Goal: Task Accomplishment & Management: Use online tool/utility

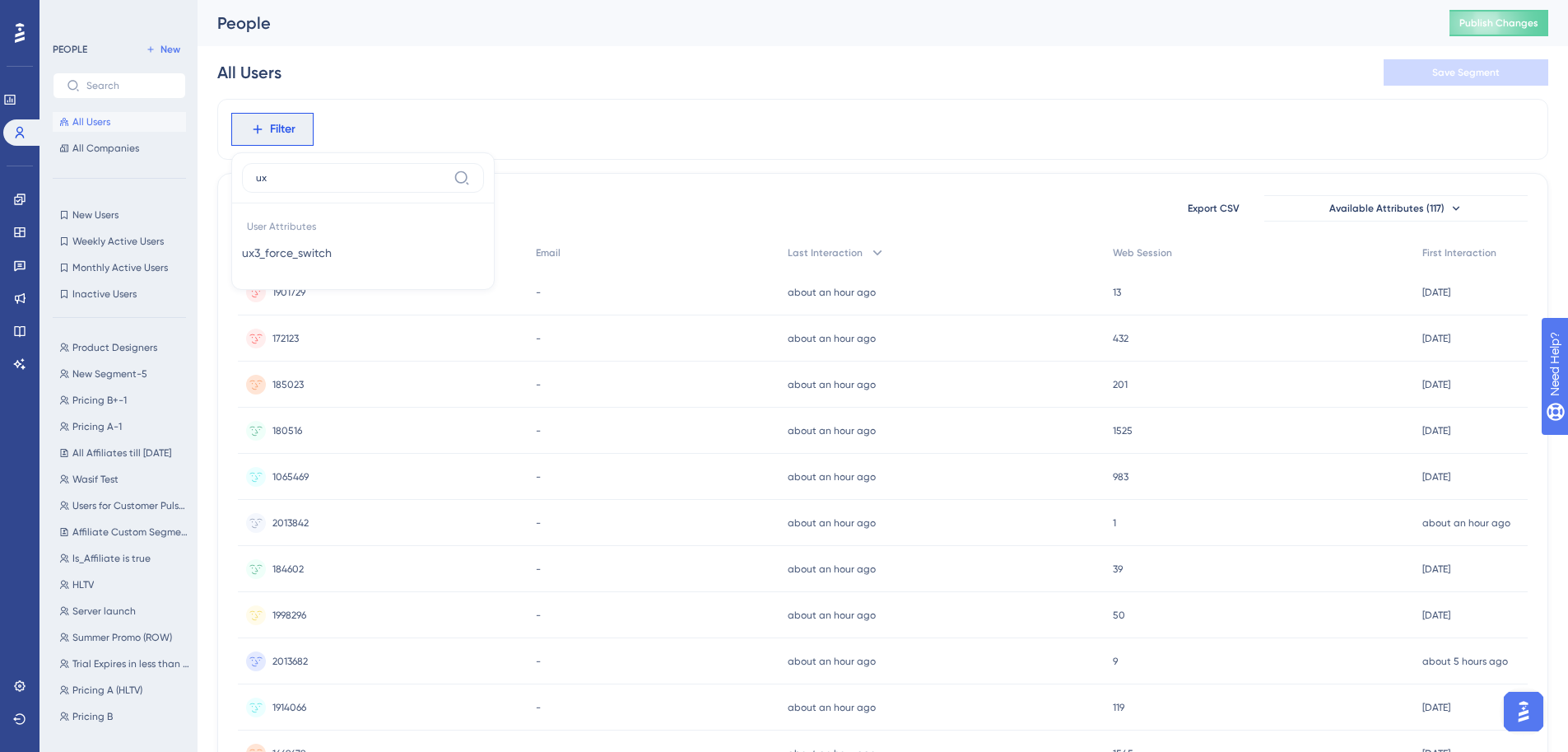
click at [15, 183] on div "Engagement Widgets Feedback Product Updates Knowledge Base AI Assistant" at bounding box center [20, 261] width 27 height 232
click at [26, 195] on icon at bounding box center [20, 199] width 13 height 13
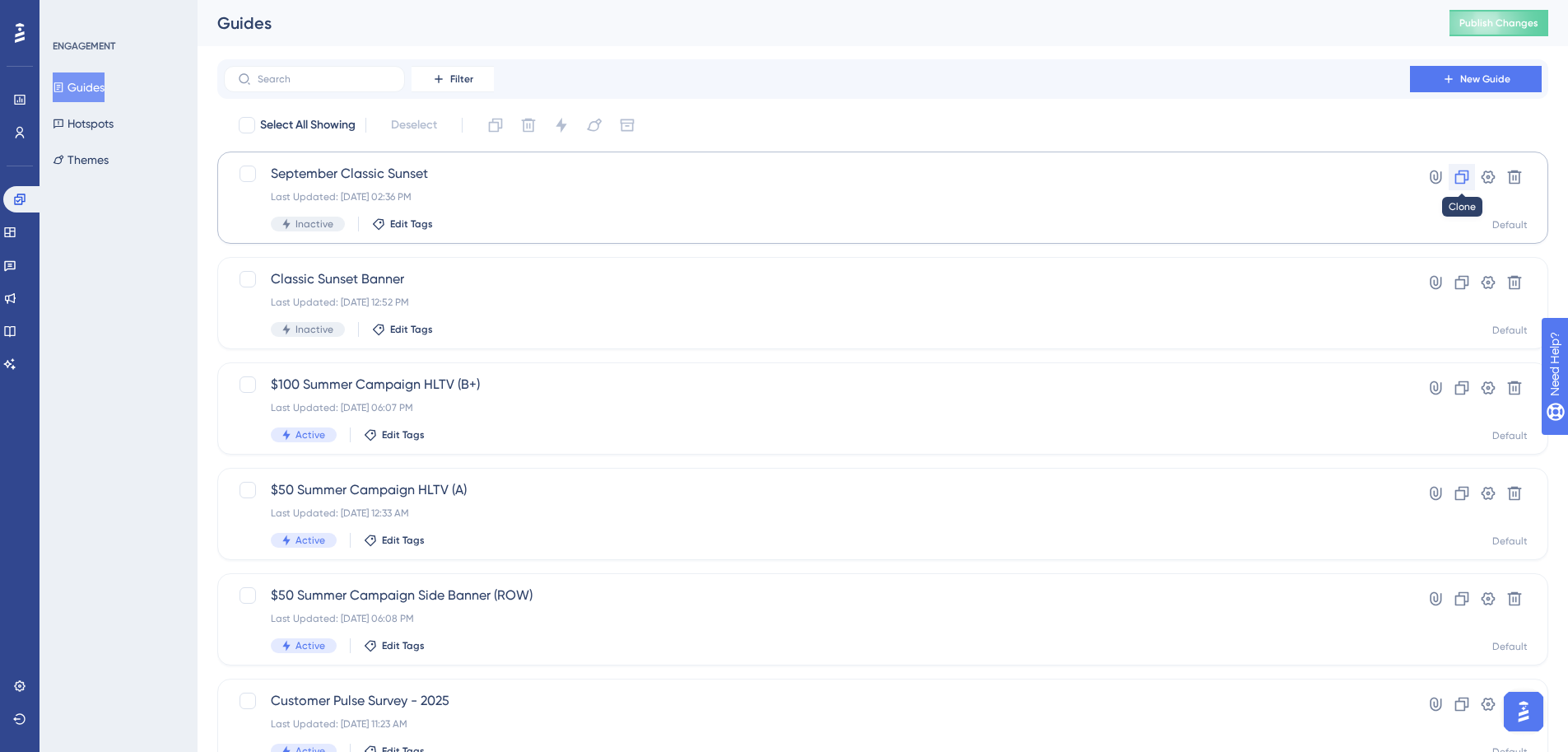
click at [1466, 177] on icon at bounding box center [1462, 177] width 17 height 17
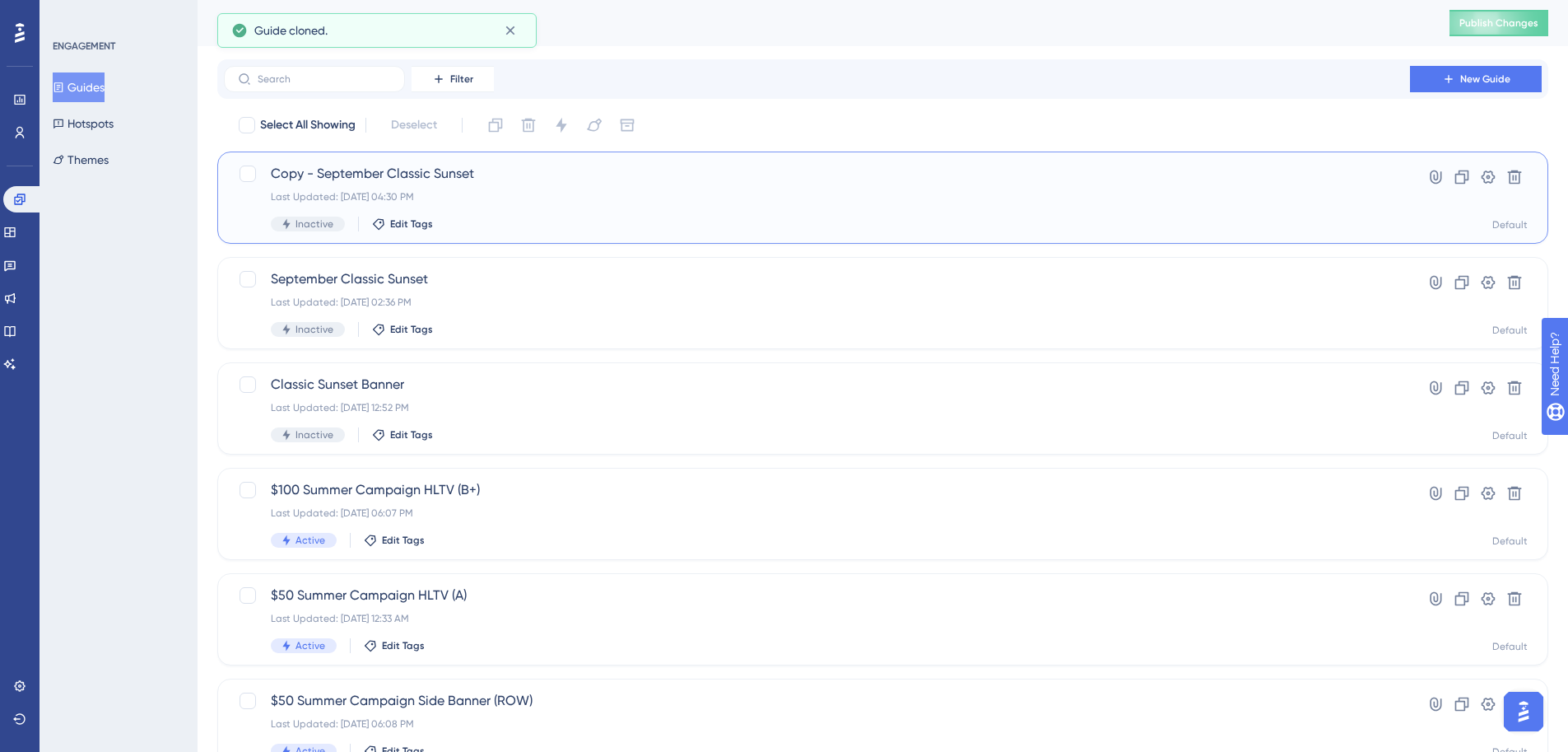
click at [635, 197] on div "Last Updated: [DATE] 04:30 PM" at bounding box center [816, 197] width 1092 height 13
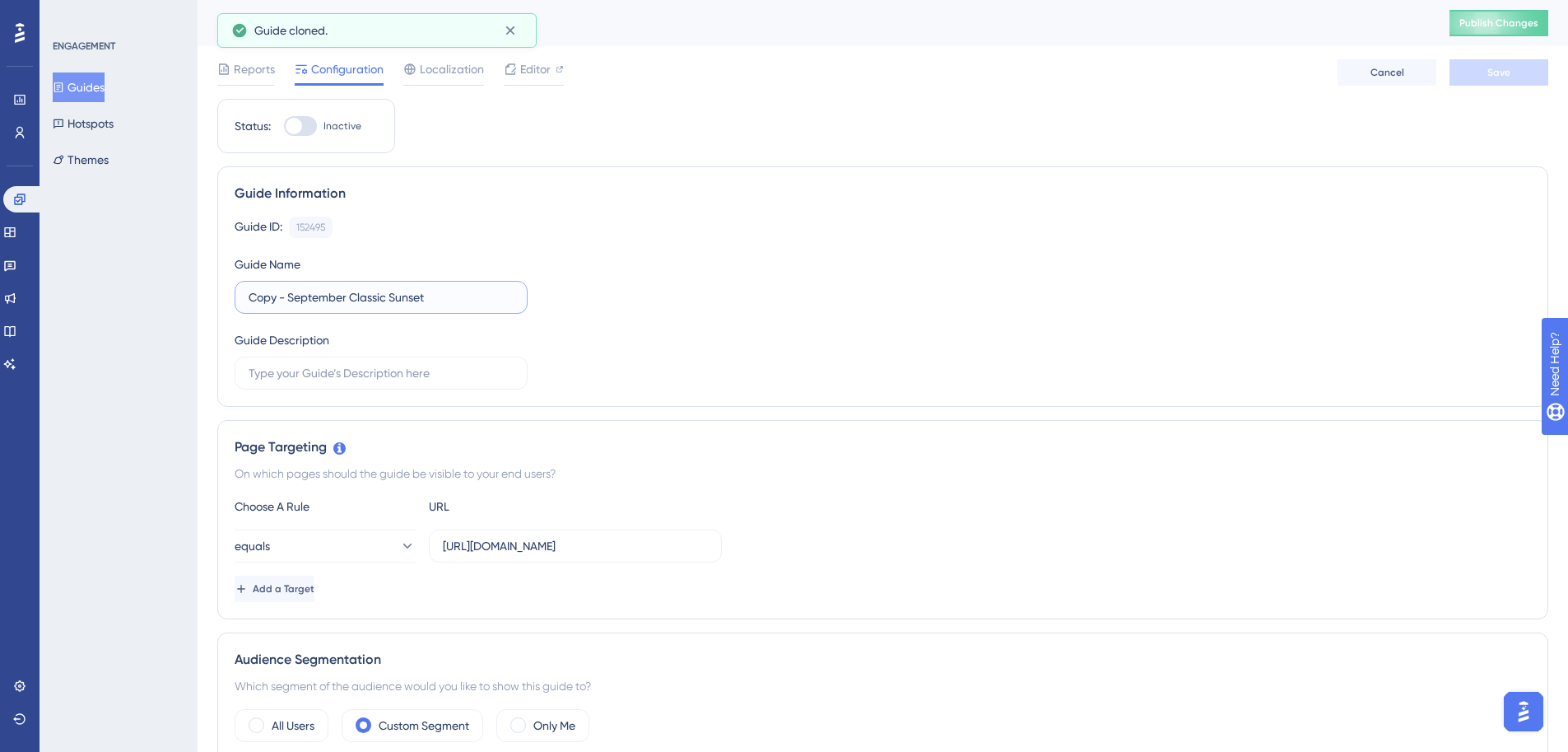
click at [365, 288] on input "Copy - September Classic Sunset" at bounding box center [381, 297] width 265 height 18
drag, startPoint x: 346, startPoint y: 294, endPoint x: 226, endPoint y: 282, distance: 120.6
click at [222, 282] on div "Guide Information Guide ID: 152495 Copy Guide Name Copy - September Classic Sun…" at bounding box center [883, 286] width 1331 height 241
type input "Classic Sunset Dashboard Trigger"
click at [523, 66] on span "Editor" at bounding box center [535, 69] width 31 height 20
